Goal: Obtain resource: Download file/media

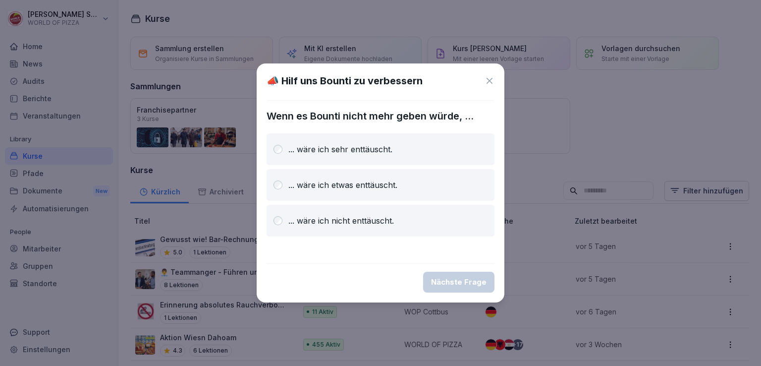
click at [322, 154] on p "... wäre ich sehr enttäuscht." at bounding box center [341, 149] width 104 height 12
click at [444, 280] on div "Nächste Frage" at bounding box center [459, 282] width 56 height 11
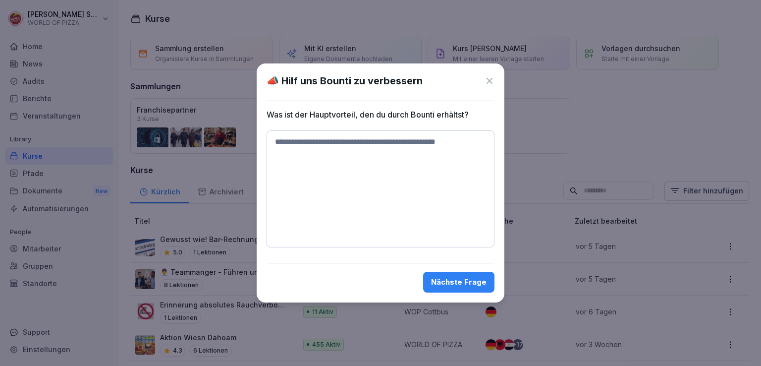
click at [444, 280] on div "Nächste Frage" at bounding box center [459, 282] width 56 height 11
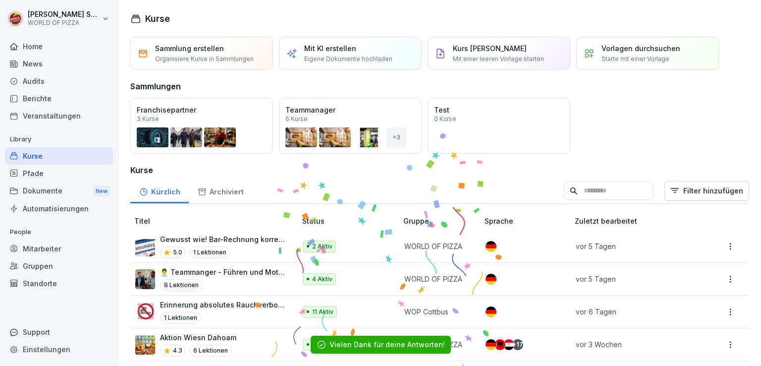
click at [36, 187] on div "Dokumente New" at bounding box center [59, 191] width 108 height 18
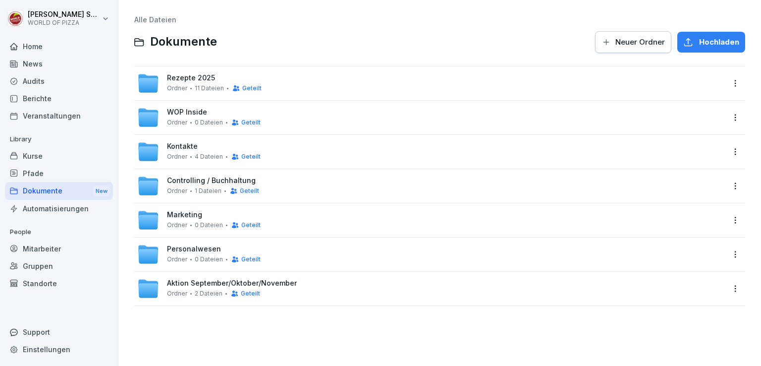
click at [188, 79] on span "Rezepte 2025" at bounding box center [191, 78] width 48 height 8
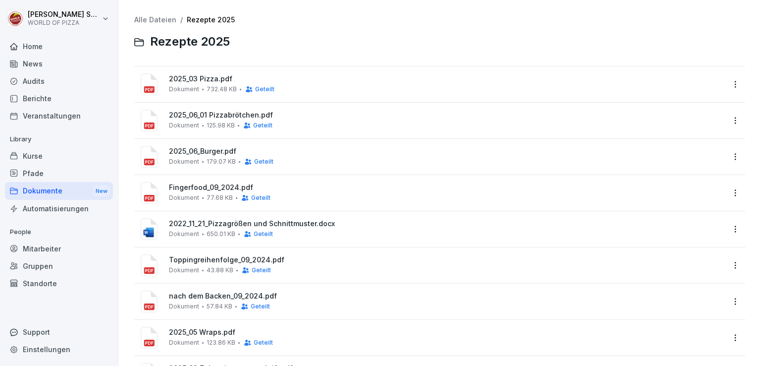
click at [163, 20] on link "Alle Dateien" at bounding box center [155, 19] width 42 height 8
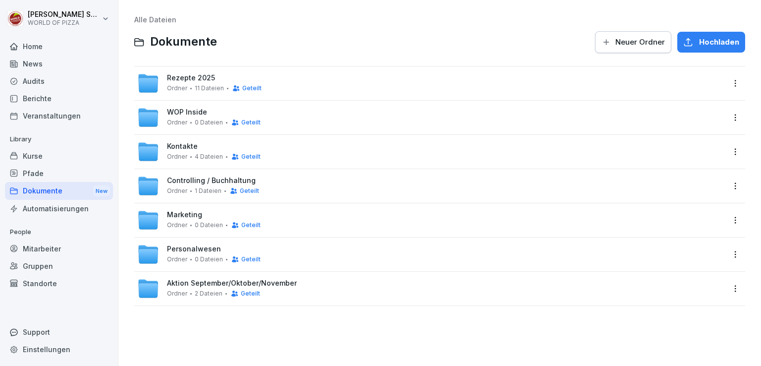
click at [184, 211] on span "Marketing" at bounding box center [184, 215] width 35 height 8
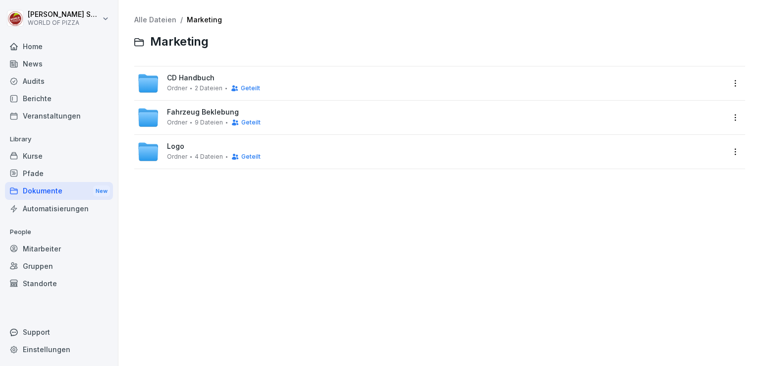
click at [142, 16] on link "Alle Dateien" at bounding box center [155, 19] width 42 height 8
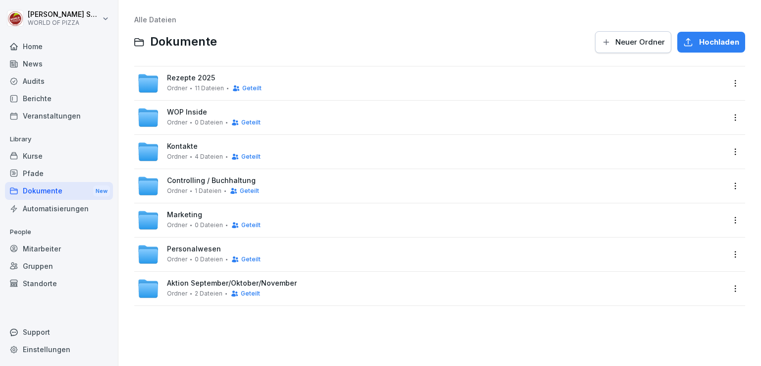
click at [190, 284] on span "Aktion September/Oktober/November" at bounding box center [232, 283] width 130 height 8
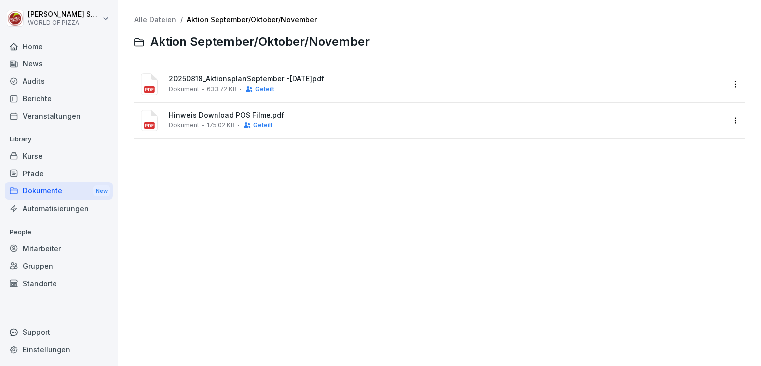
click at [206, 119] on span "Hinweis Download POS Filme.pdf" at bounding box center [447, 115] width 556 height 8
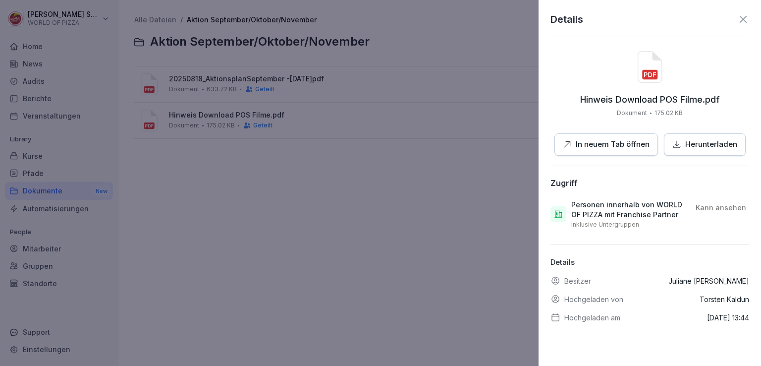
click at [580, 143] on p "In neuem Tab öffnen" at bounding box center [613, 144] width 74 height 11
click at [740, 21] on icon at bounding box center [743, 19] width 7 height 7
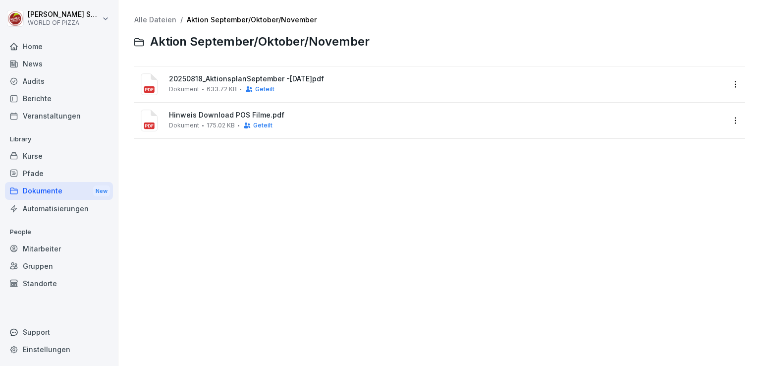
click at [155, 21] on link "Alle Dateien" at bounding box center [155, 19] width 42 height 8
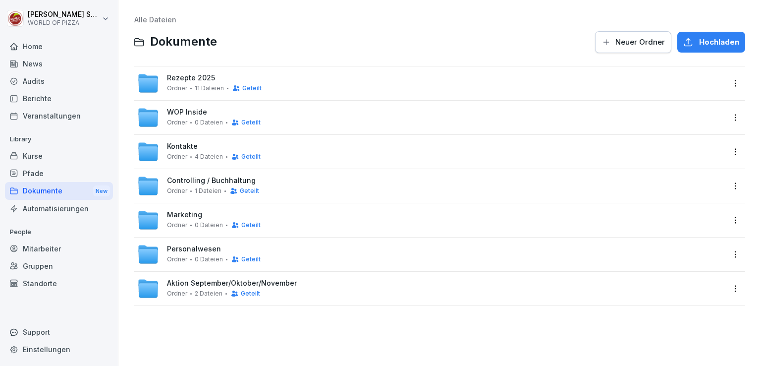
click at [184, 88] on span "Ordner" at bounding box center [177, 88] width 20 height 7
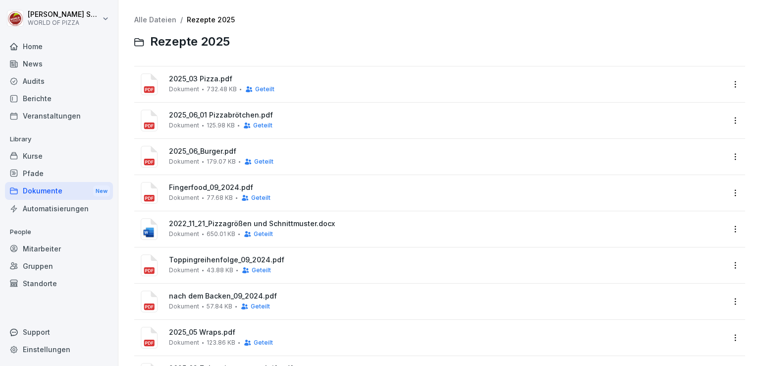
click at [149, 22] on link "Alle Dateien" at bounding box center [155, 19] width 42 height 8
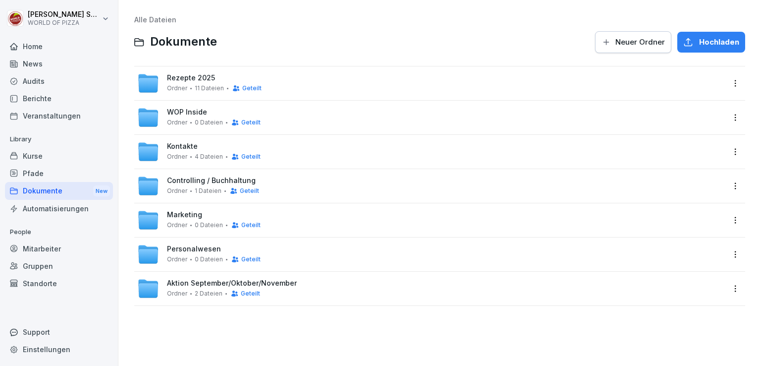
click at [212, 283] on span "Aktion September/Oktober/November" at bounding box center [232, 283] width 130 height 8
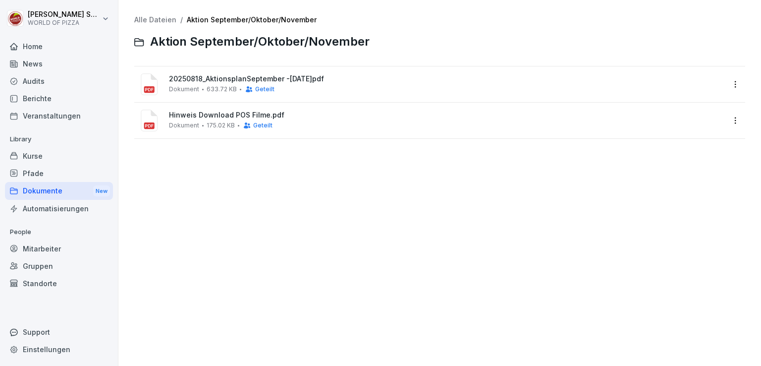
click at [196, 78] on span "20250818_AktionsplanSeptember -[DATE]pdf" at bounding box center [447, 79] width 556 height 8
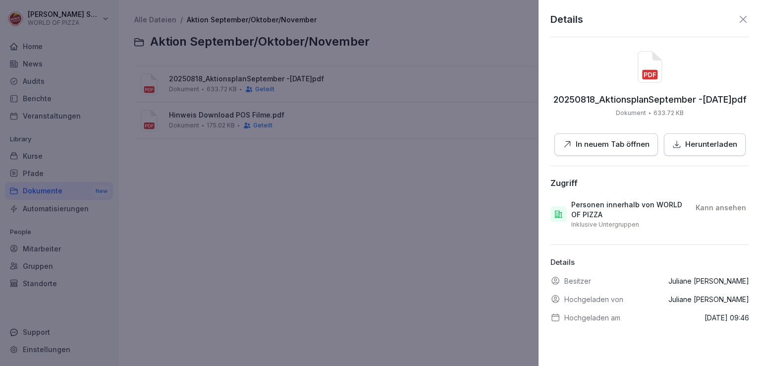
click at [596, 136] on button "In neuem Tab öffnen" at bounding box center [607, 144] width 104 height 22
